Goal: Task Accomplishment & Management: Use online tool/utility

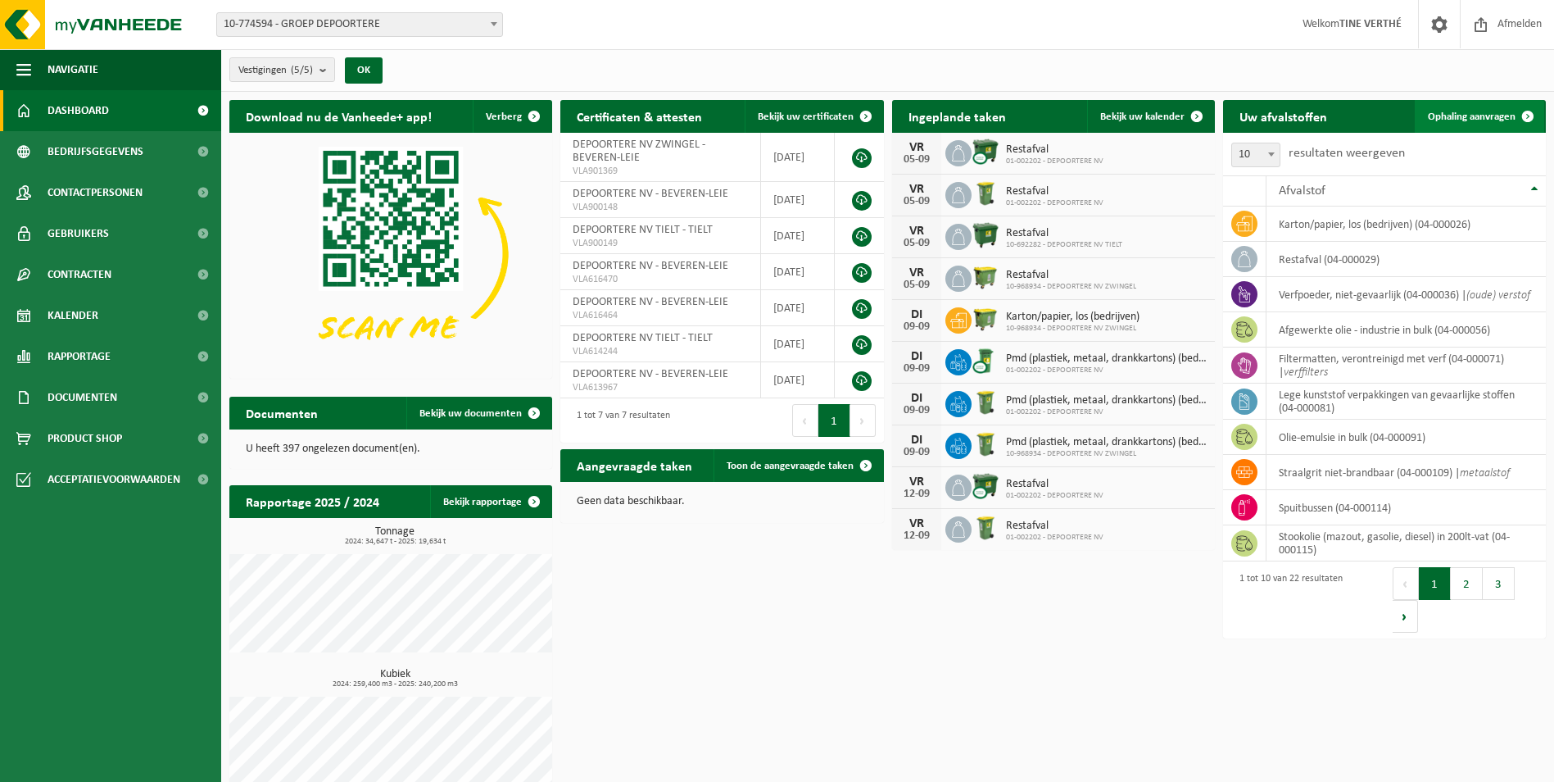
click at [1485, 120] on span "Ophaling aanvragen" at bounding box center [1472, 116] width 88 height 11
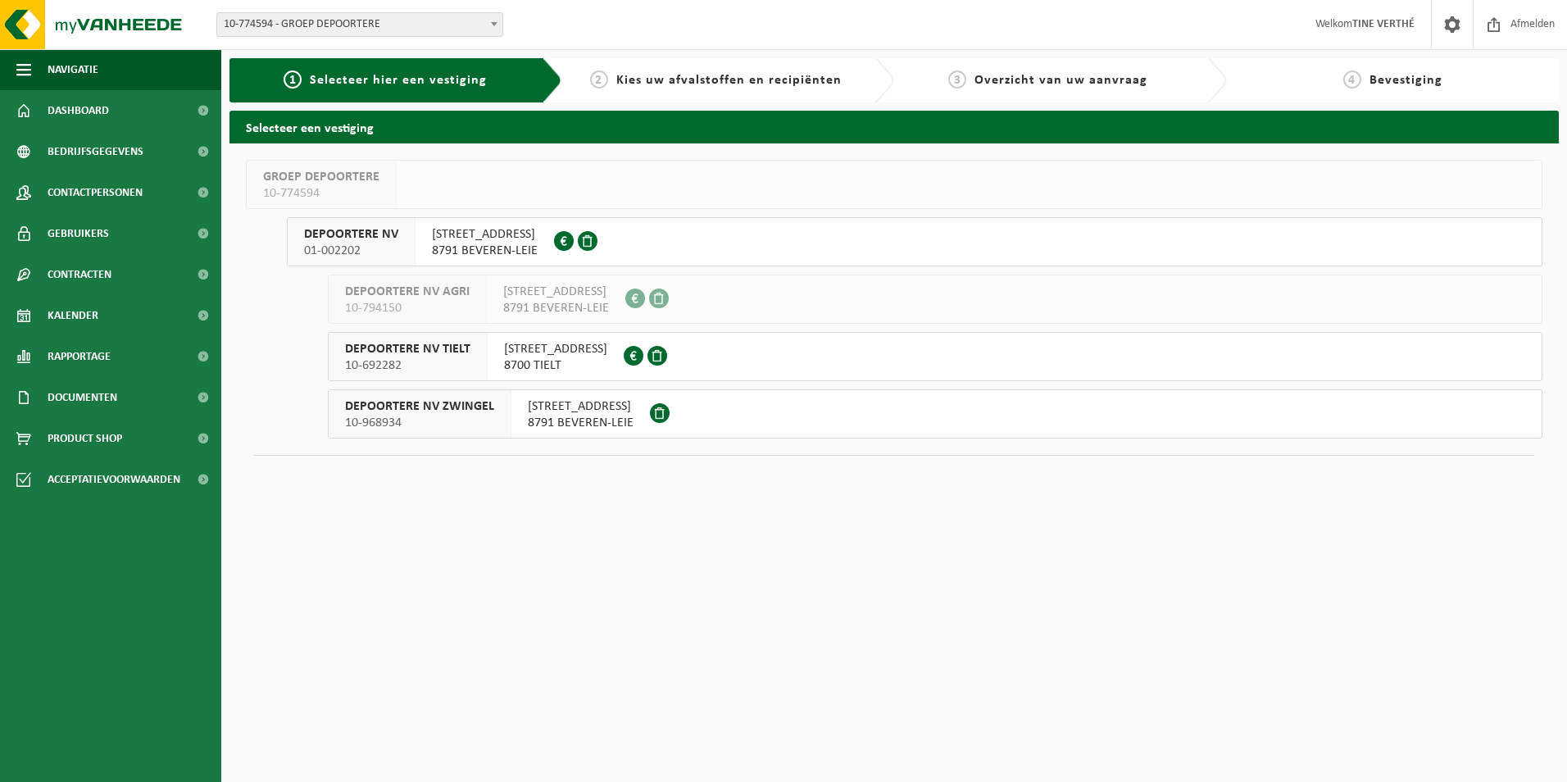
click at [491, 243] on span "8791 BEVEREN-LEIE" at bounding box center [485, 251] width 106 height 16
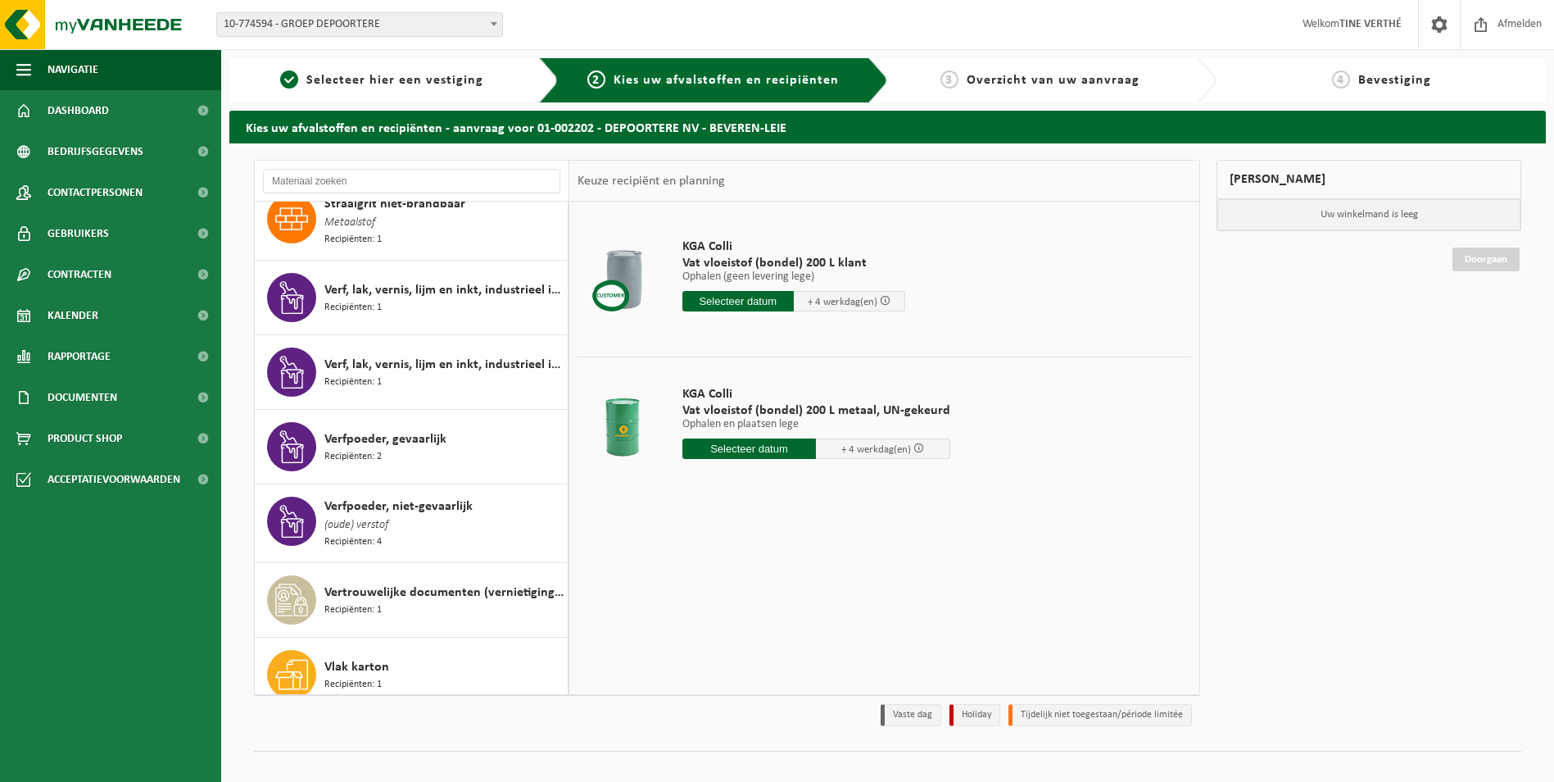
scroll to position [1006, 0]
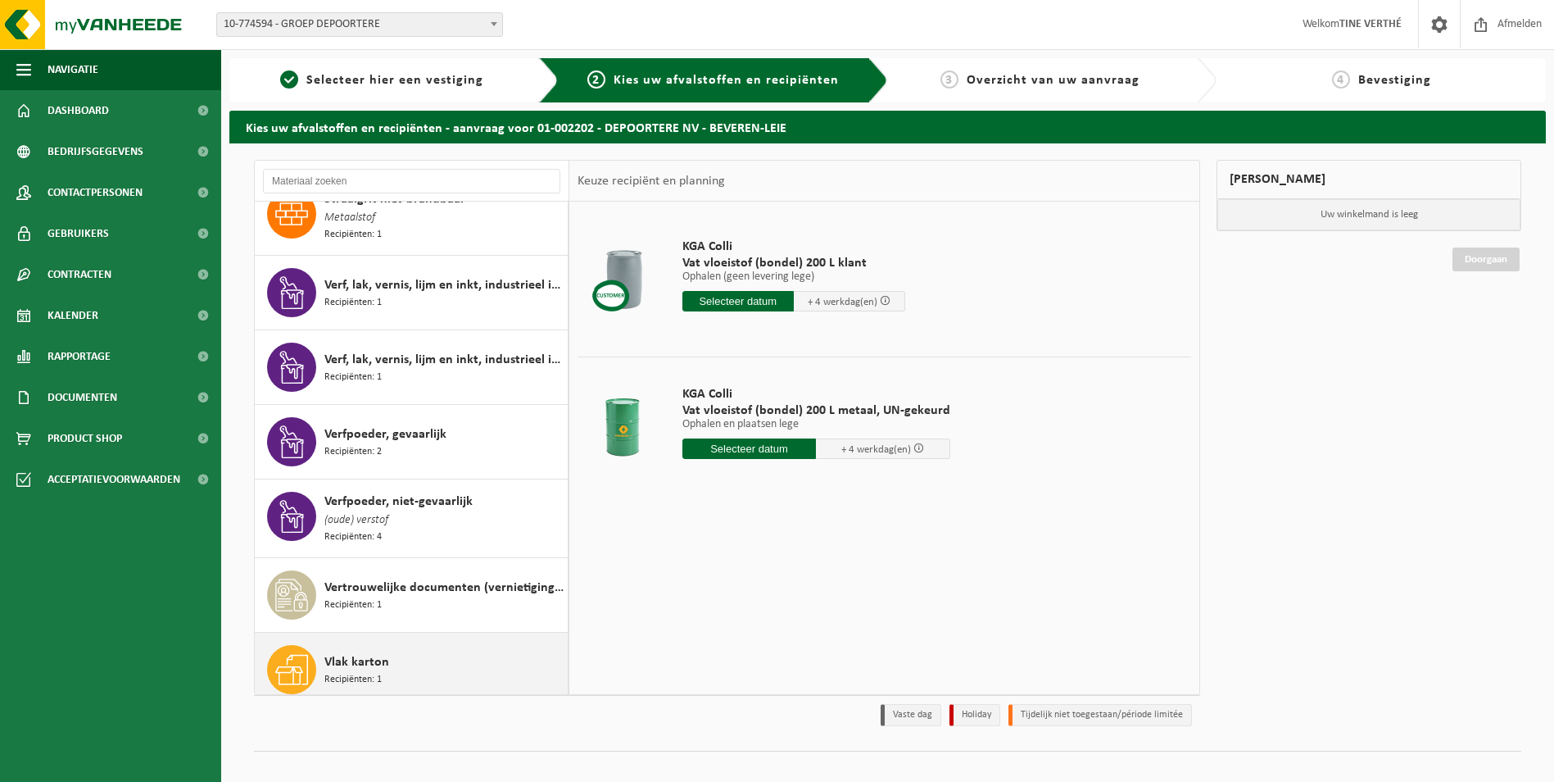
click at [451, 648] on div "Vlak karton Recipiënten: 1" at bounding box center [443, 669] width 239 height 49
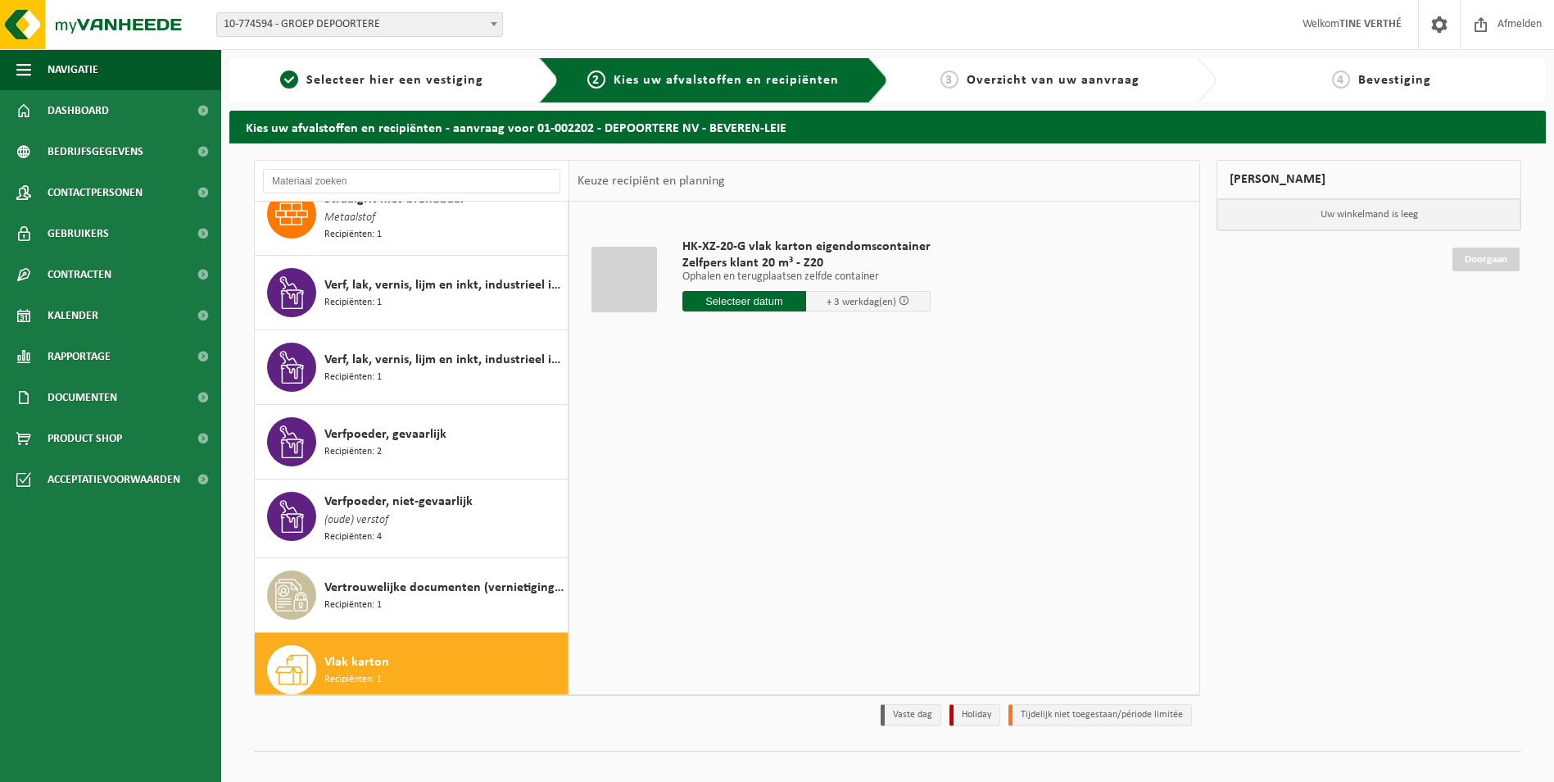
click at [764, 274] on p "Ophalen en terugplaatsen zelfde container" at bounding box center [806, 276] width 248 height 11
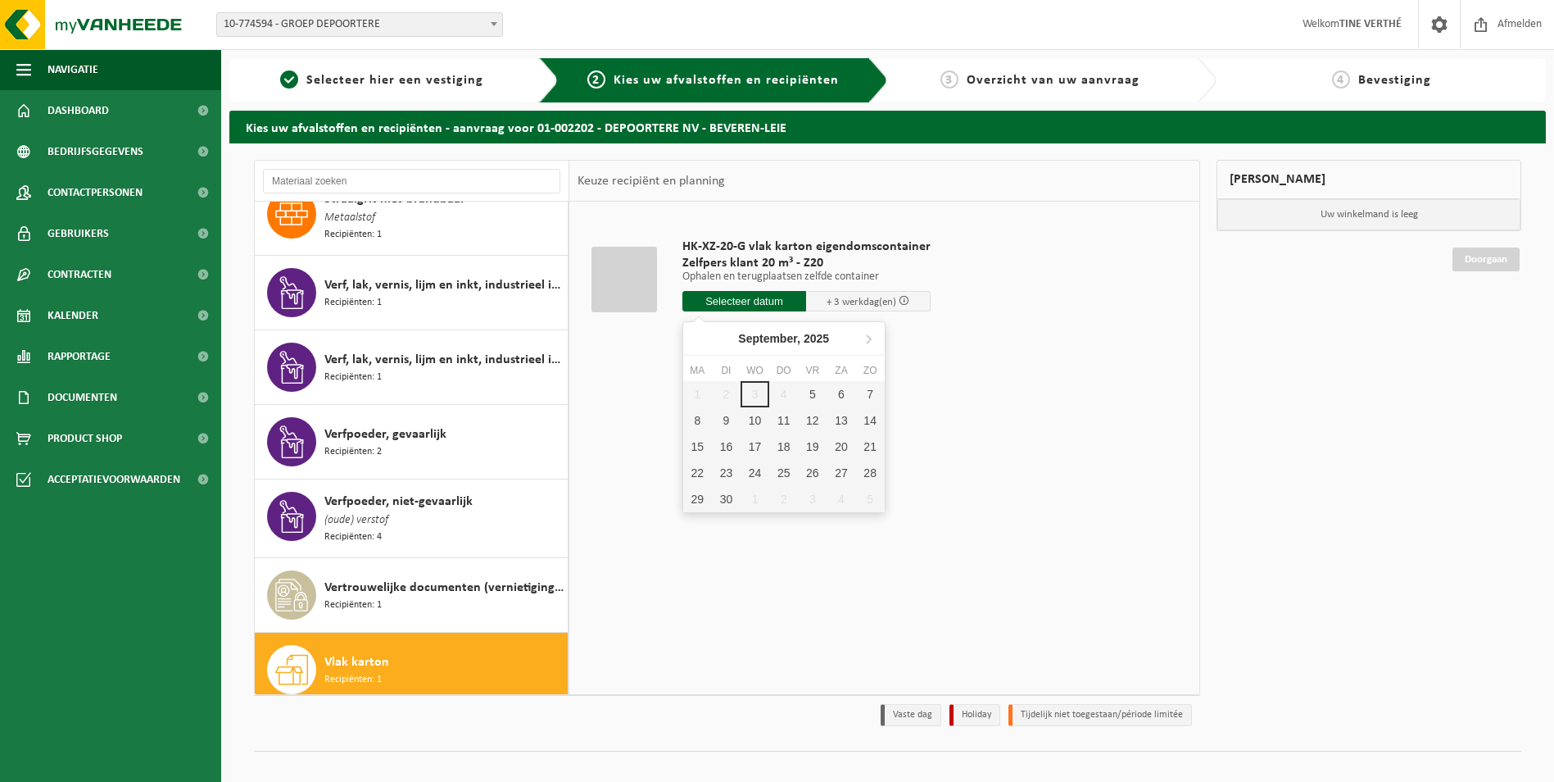
click at [756, 305] on input "text" at bounding box center [744, 301] width 125 height 20
click at [822, 397] on div "5" at bounding box center [812, 394] width 29 height 26
type input "Van 2025-09-05"
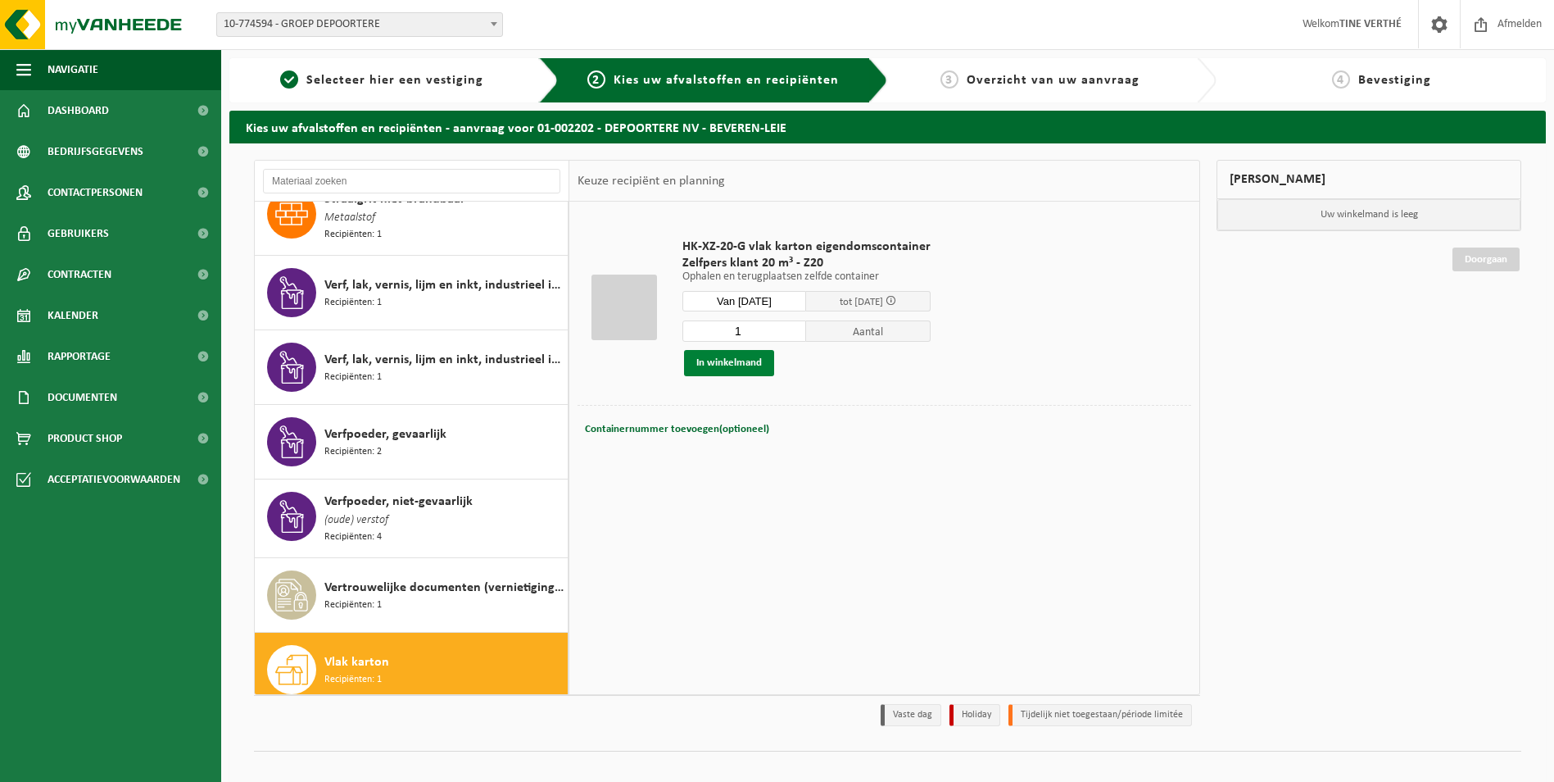
click at [757, 371] on button "In winkelmand" at bounding box center [729, 363] width 90 height 26
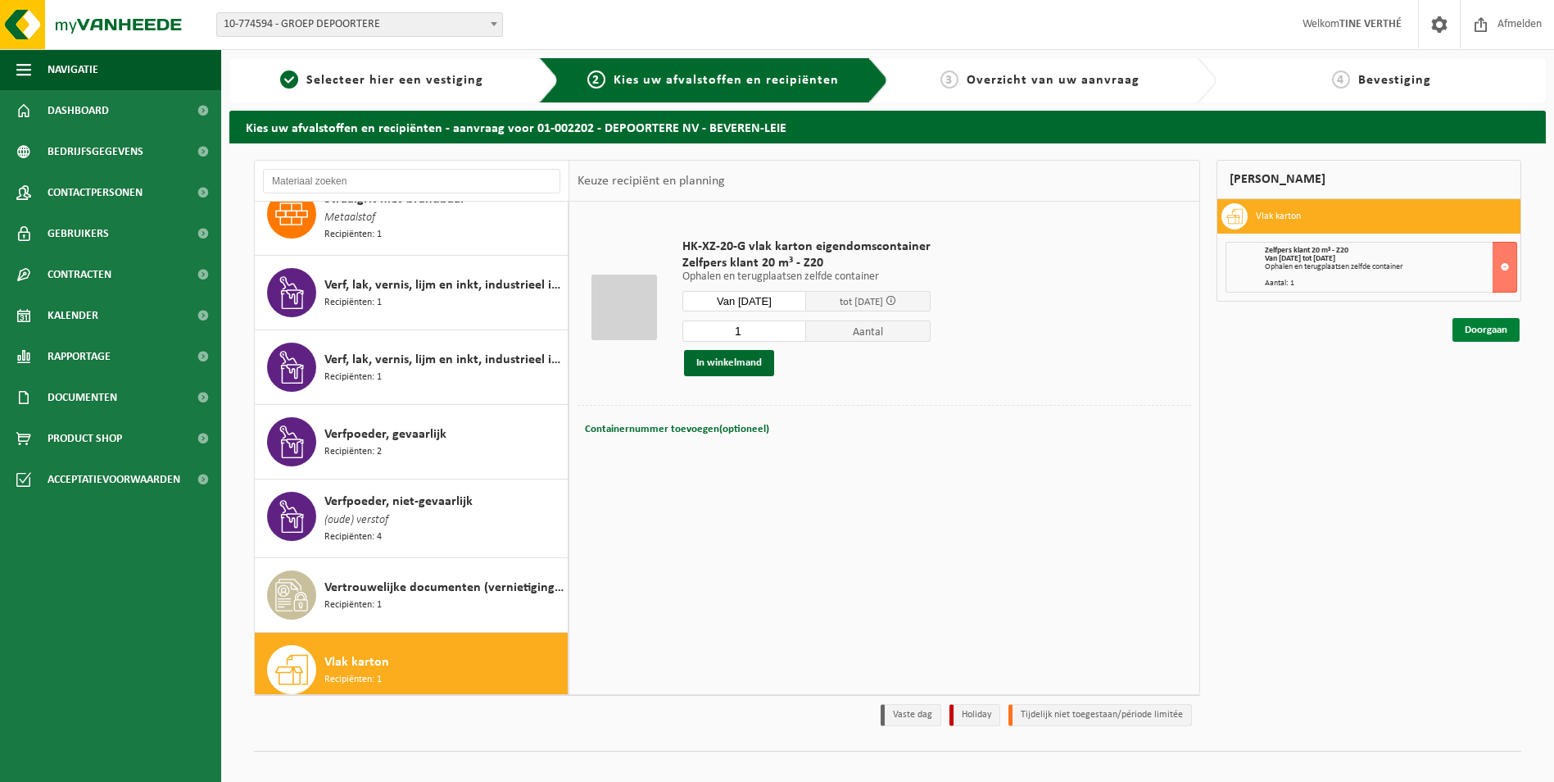
click at [1506, 332] on link "Doorgaan" at bounding box center [1486, 330] width 67 height 24
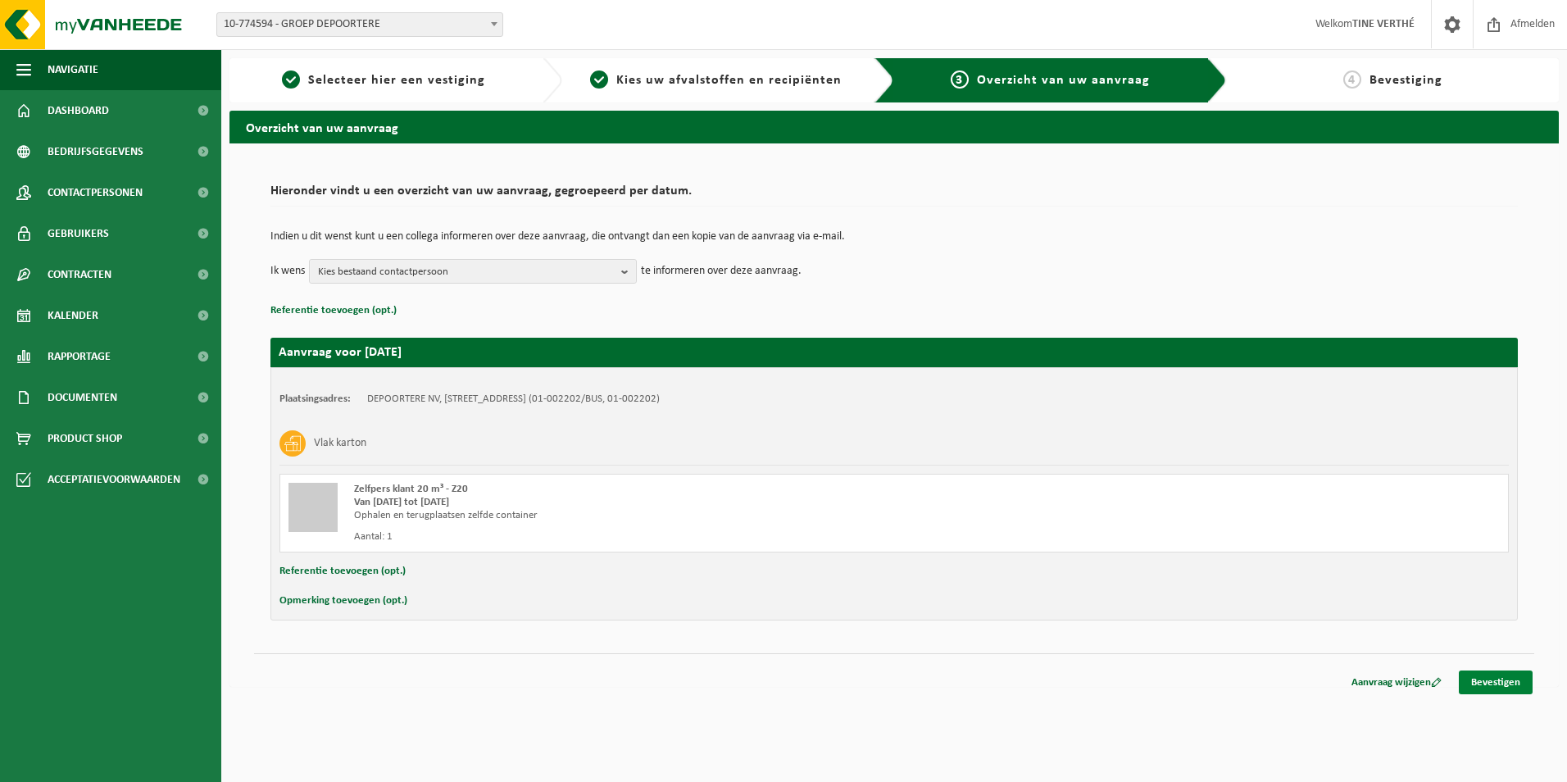
click at [1501, 678] on link "Bevestigen" at bounding box center [1495, 682] width 74 height 24
